Goal: Book appointment/travel/reservation

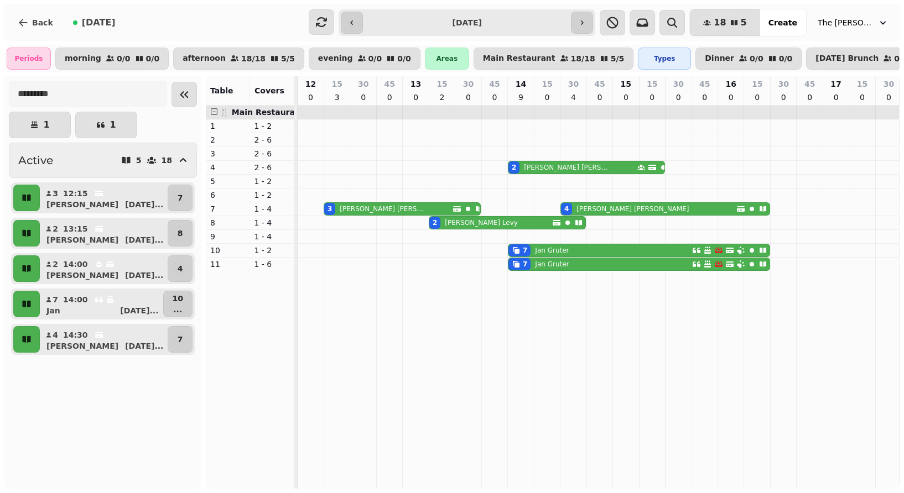
click at [92, 25] on span "[DATE]" at bounding box center [99, 22] width 34 height 9
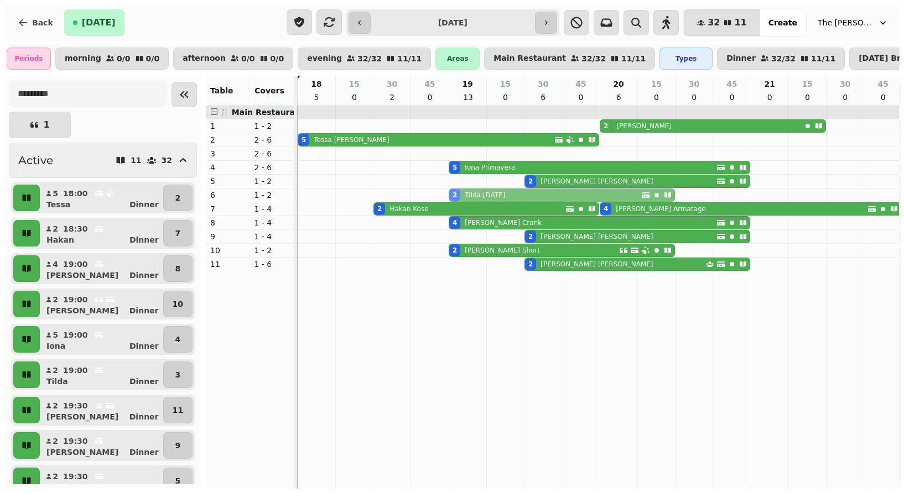
drag, startPoint x: 455, startPoint y: 153, endPoint x: 456, endPoint y: 196, distance: 43.7
click at [456, 196] on tbody "2 [PERSON_NAME] 5 [PERSON_NAME] 2 Tilda [DATE] 5 [PERSON_NAME] 2 [PERSON_NAME] …" at bounding box center [600, 188] width 604 height 165
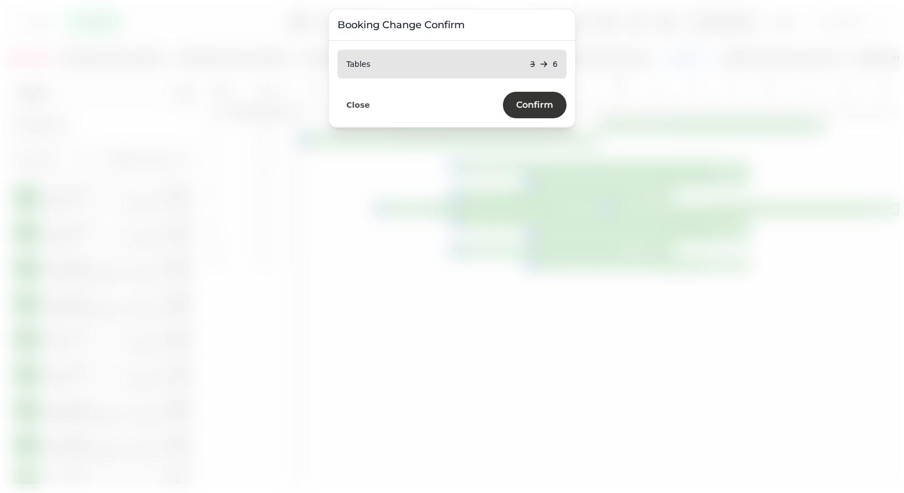
click at [536, 104] on span "Confirm" at bounding box center [534, 105] width 37 height 9
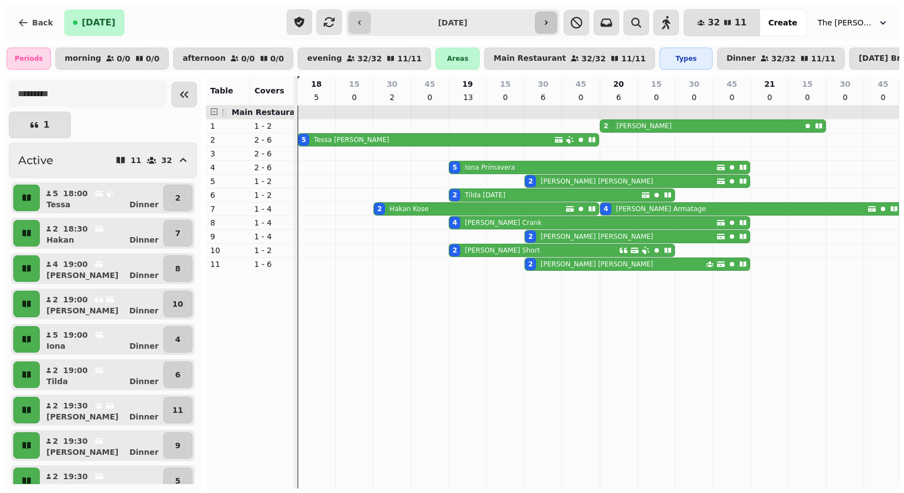
click at [550, 25] on icon "button" at bounding box center [545, 22] width 9 height 9
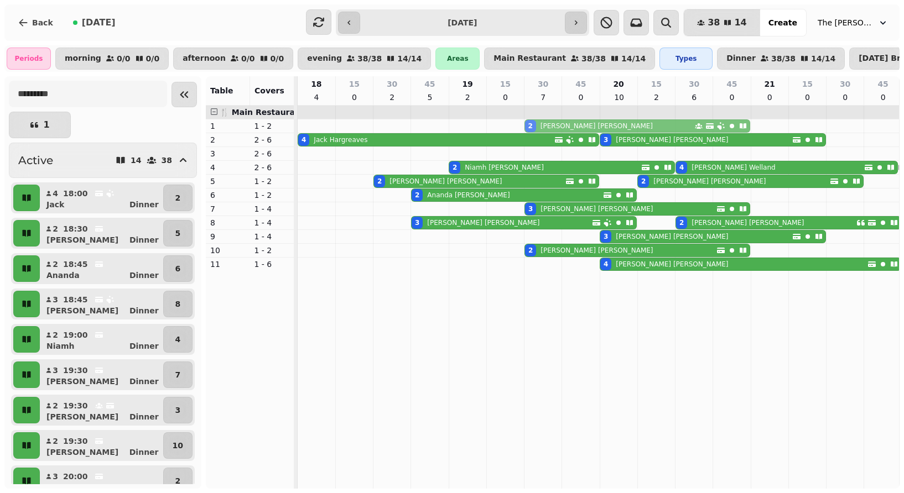
drag, startPoint x: 535, startPoint y: 155, endPoint x: 529, endPoint y: 123, distance: 32.8
click at [529, 123] on tbody "2 [PERSON_NAME] 4 [PERSON_NAME] 3 [PERSON_NAME] 2 [PERSON_NAME] 2 [PERSON_NAME]…" at bounding box center [600, 188] width 604 height 165
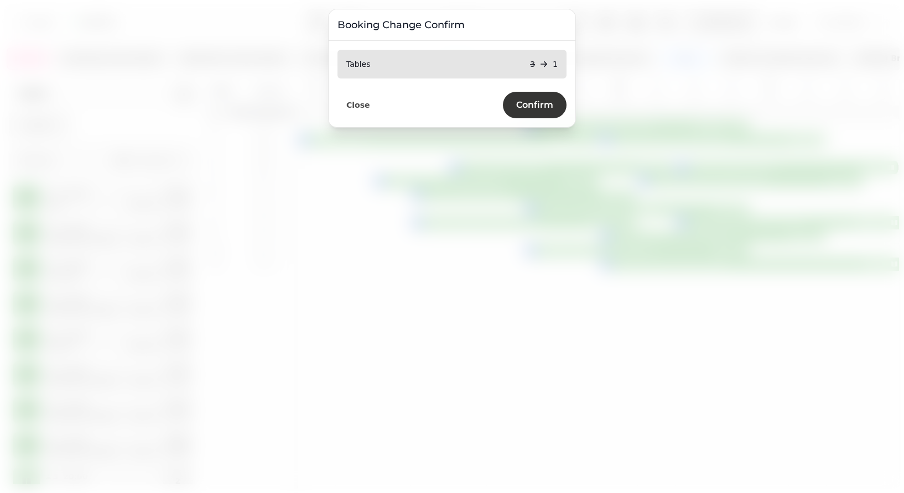
click at [529, 105] on span "Confirm" at bounding box center [534, 105] width 37 height 9
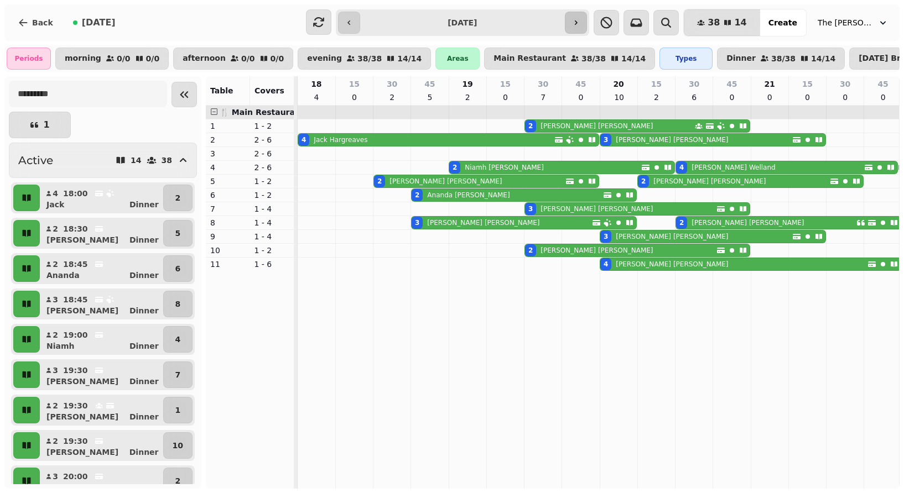
click at [587, 14] on button "button" at bounding box center [576, 23] width 22 height 22
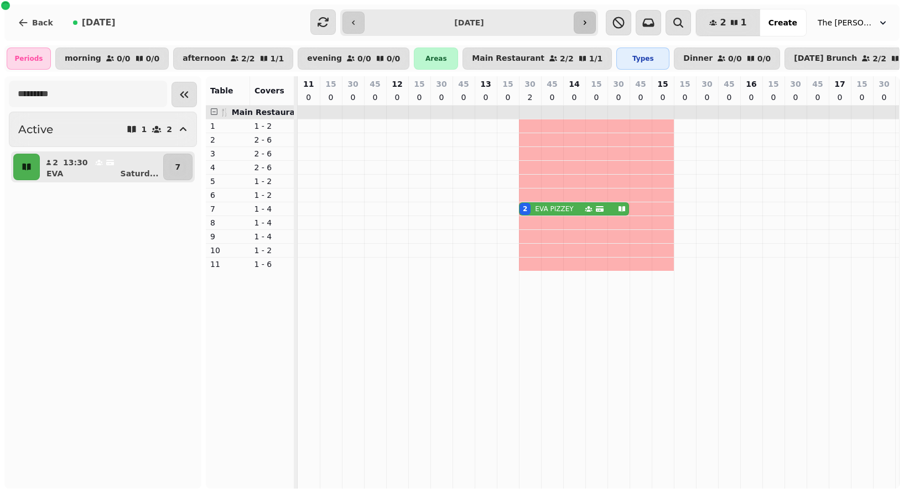
click at [589, 25] on icon "button" at bounding box center [584, 22] width 9 height 9
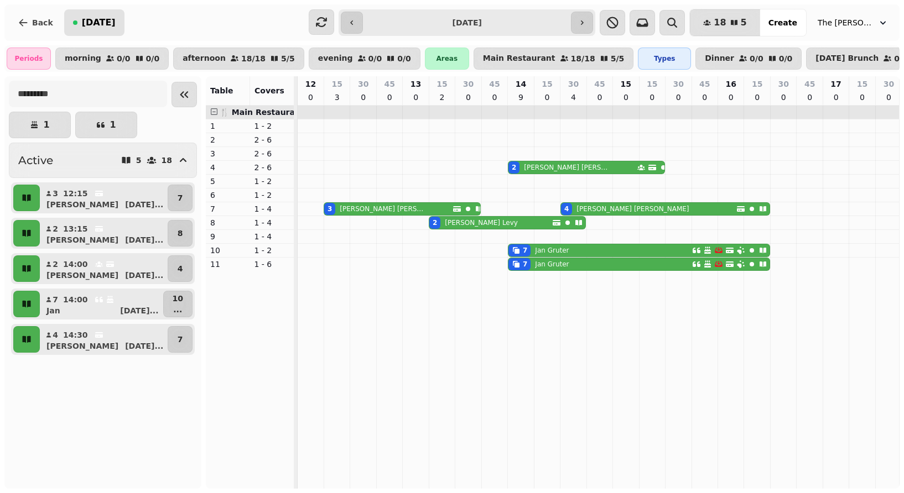
click at [84, 23] on span "[DATE]" at bounding box center [99, 22] width 34 height 9
type input "**********"
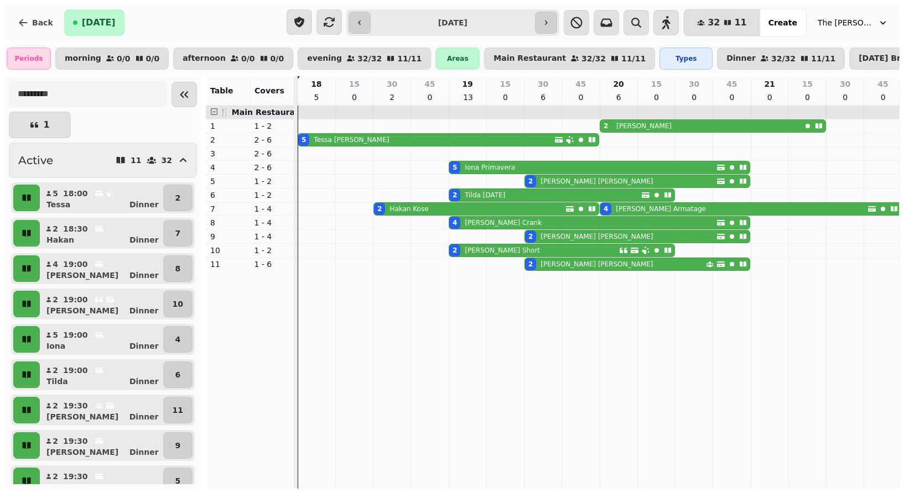
click at [97, 25] on span "[DATE]" at bounding box center [99, 22] width 34 height 9
